Goal: Find specific page/section: Find specific page/section

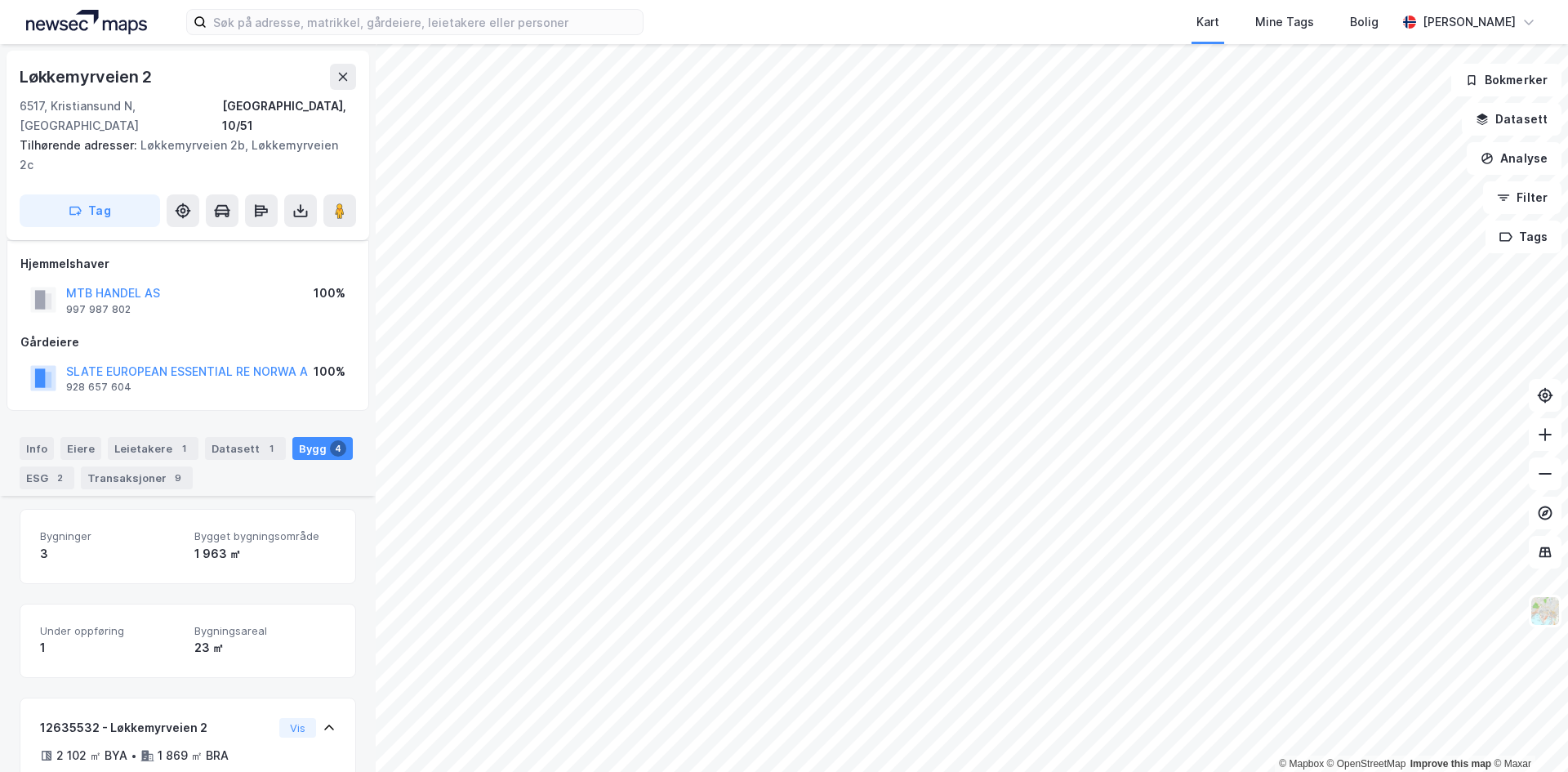
scroll to position [249, 0]
